Goal: Find specific page/section: Find specific page/section

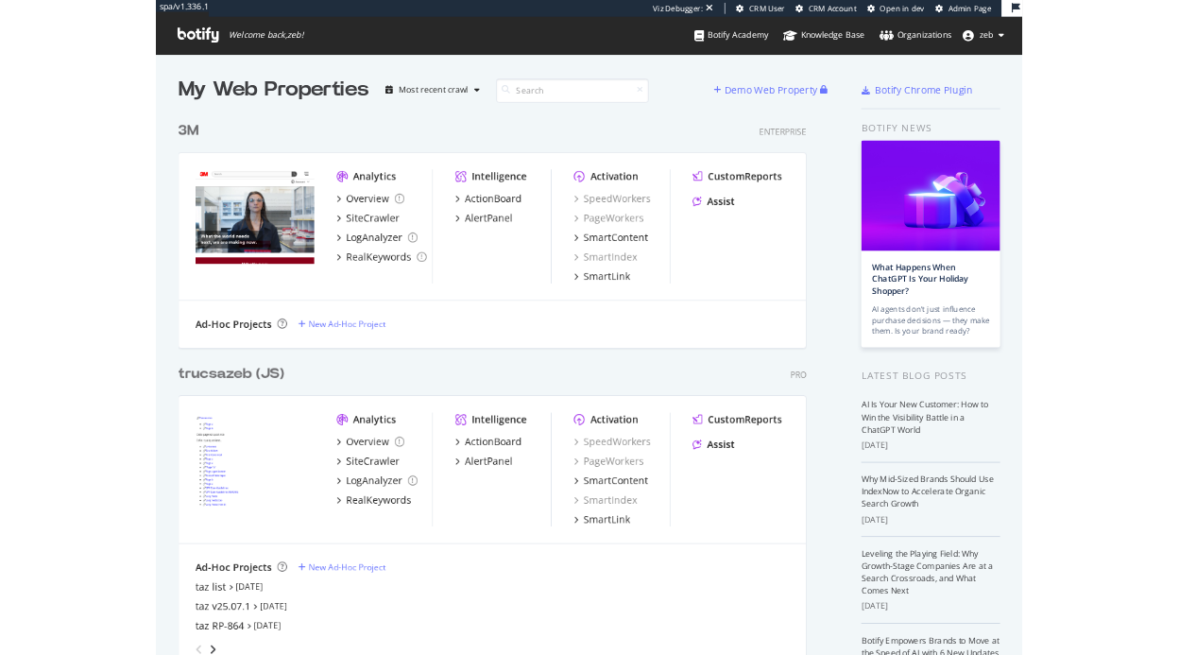
scroll to position [877, 1151]
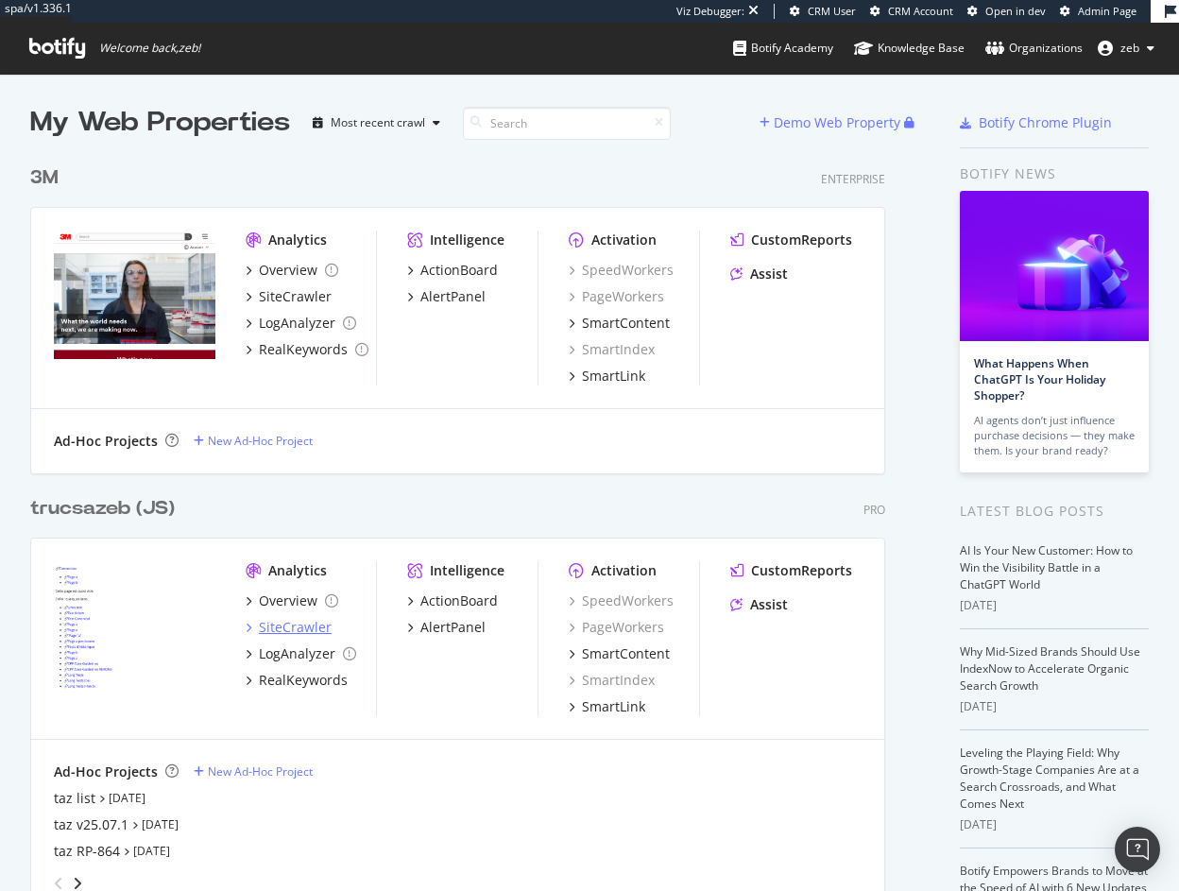
click at [318, 623] on div "SiteCrawler" at bounding box center [295, 627] width 73 height 19
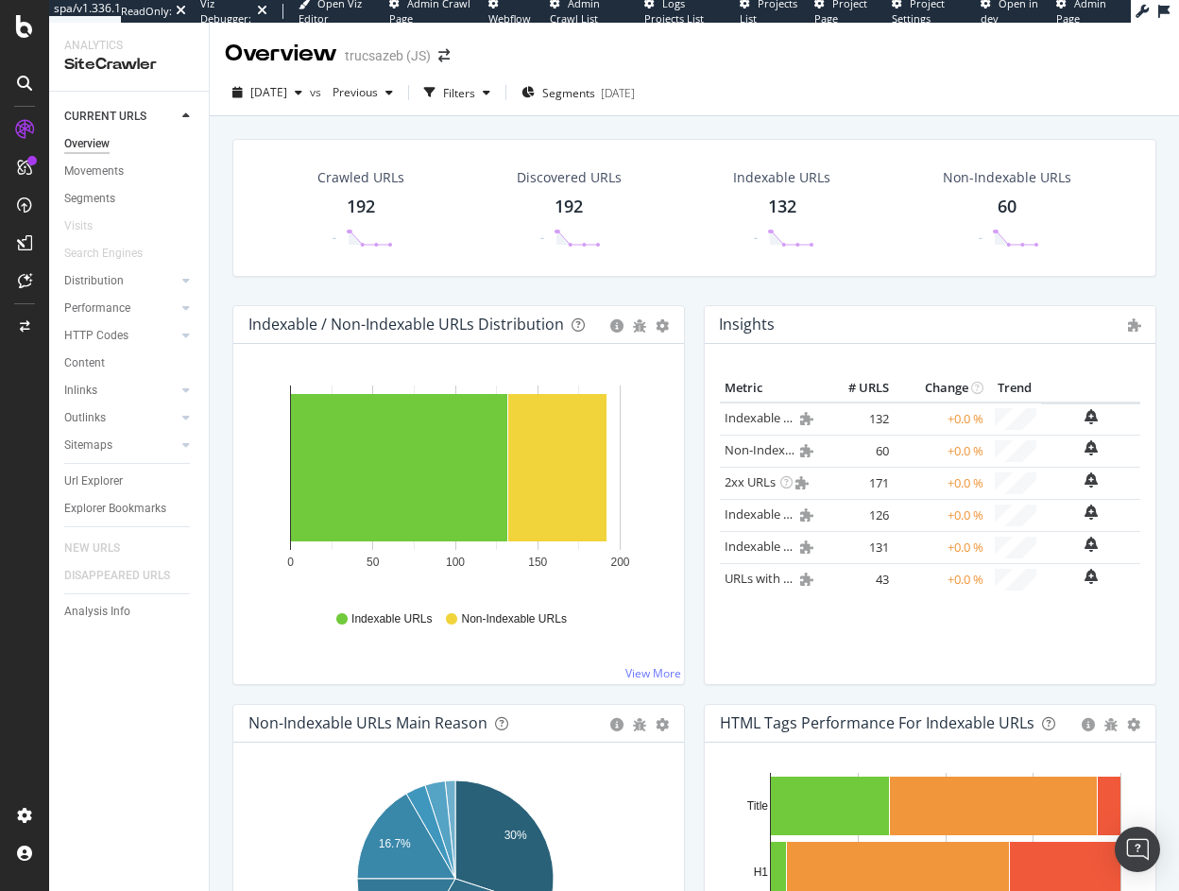
click at [502, 13] on span "Webflow" at bounding box center [509, 18] width 43 height 14
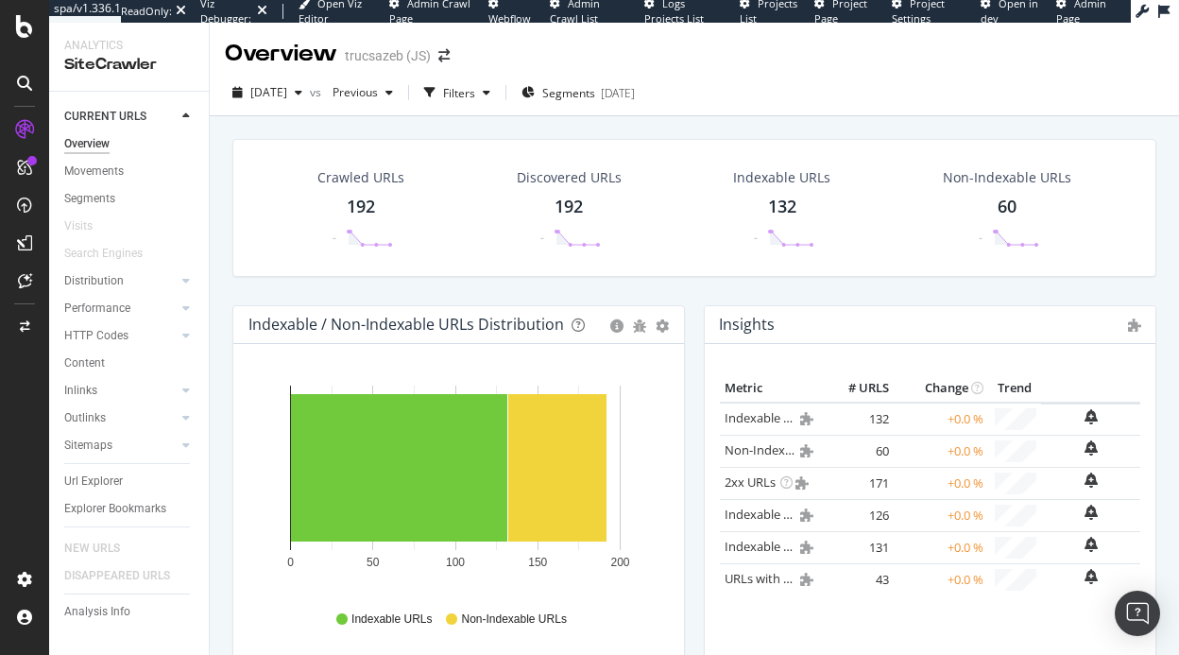
click at [579, 9] on span "Admin Crawl List" at bounding box center [575, 10] width 50 height 29
click at [501, 13] on span "Webflow" at bounding box center [509, 18] width 43 height 14
click at [512, 13] on span "Webflow" at bounding box center [509, 18] width 43 height 14
